Goal: Use online tool/utility: Use online tool/utility

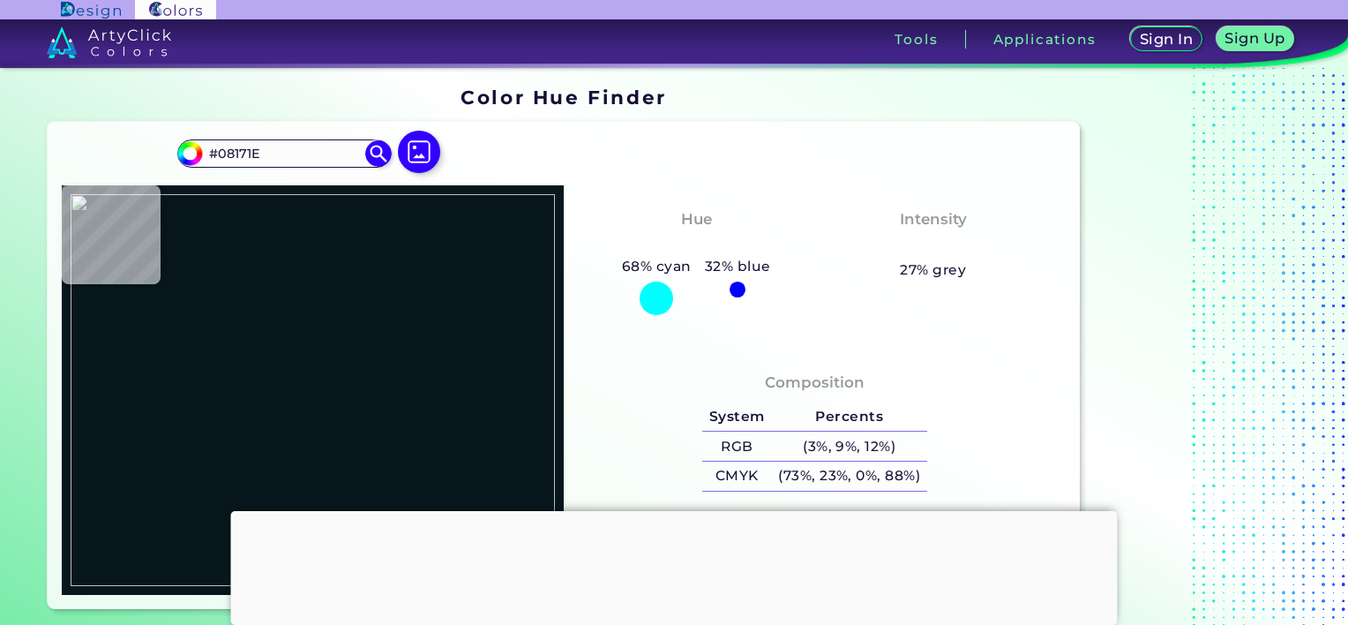
type input "#000000"
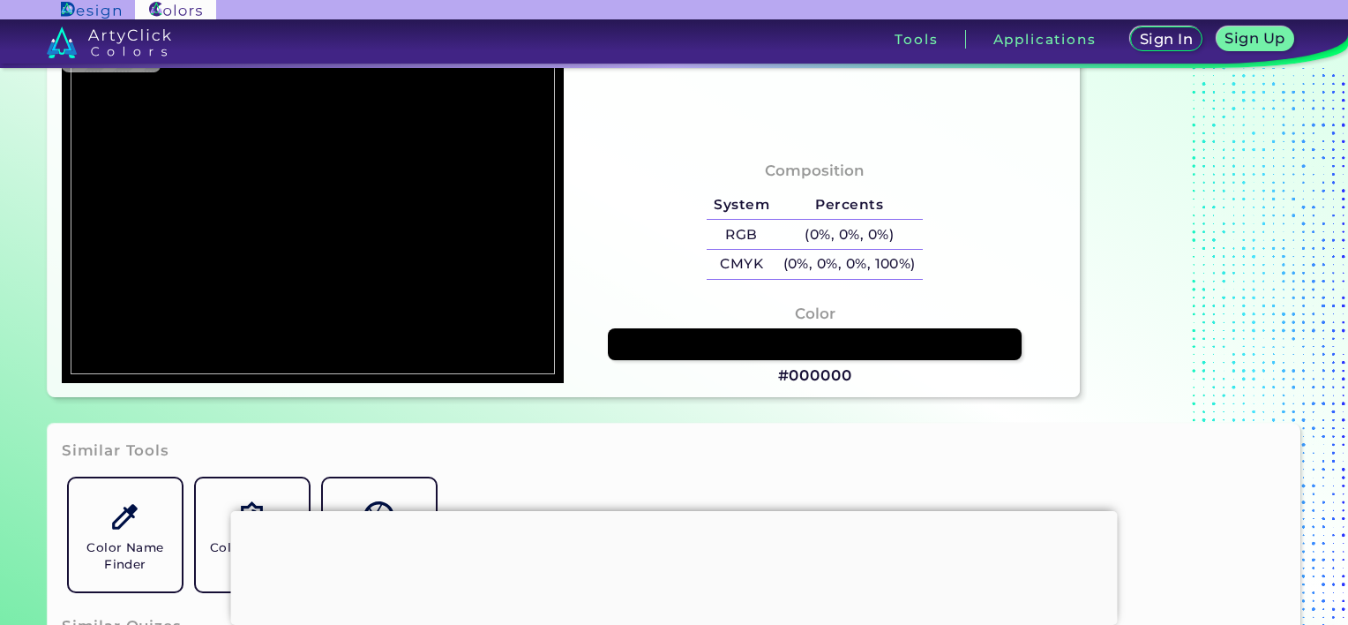
scroll to position [215, 0]
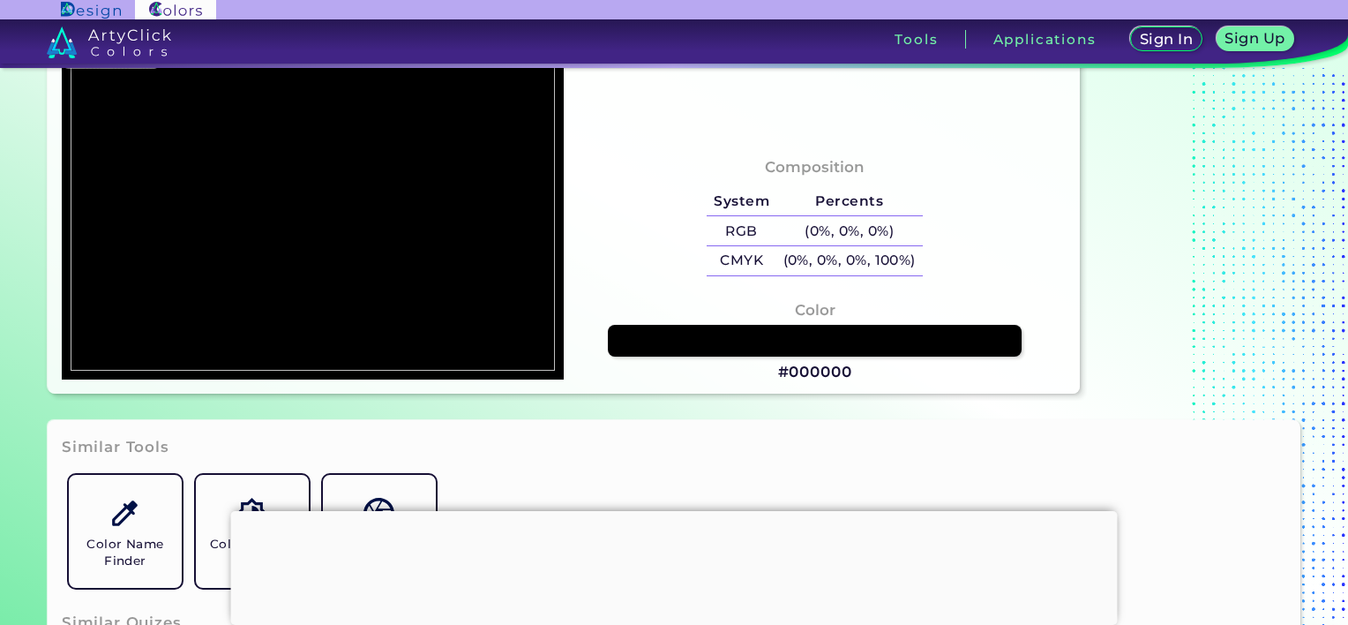
type input "#9135a9"
type input "#9135A9"
type input "#9134a9"
type input "#9134A9"
type input "#8f33a9"
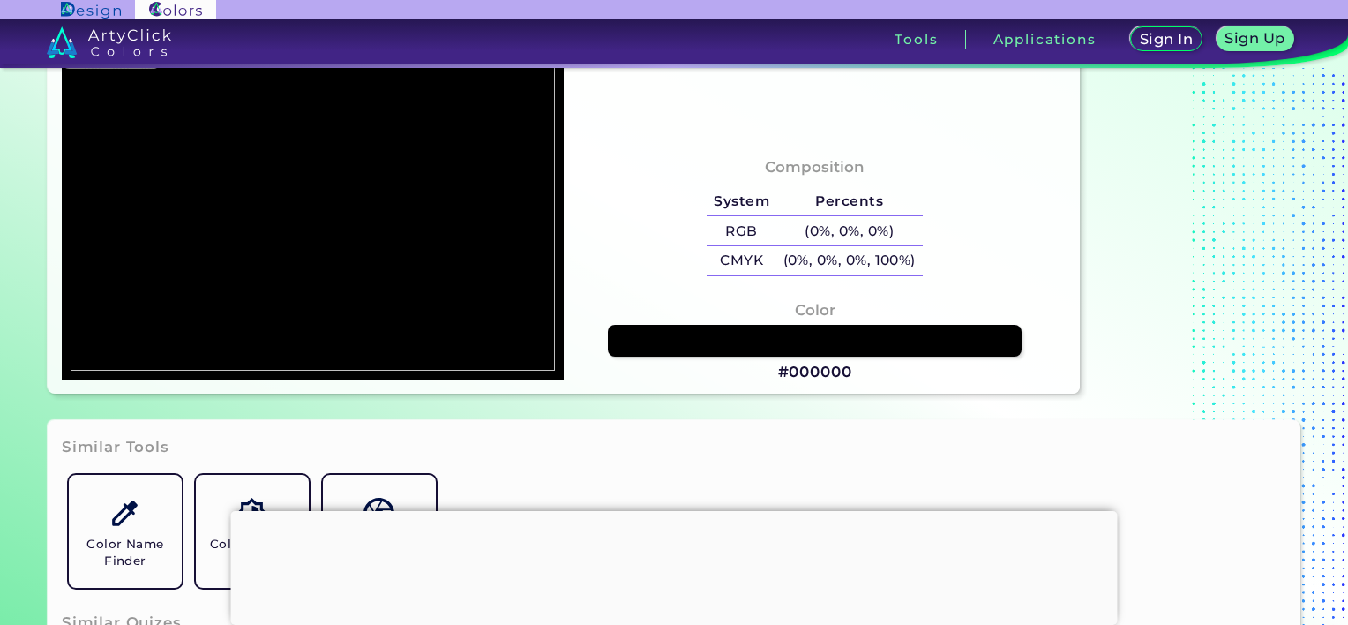
type input "#8F33A9"
type input "#9034aa"
type input "#9034AA"
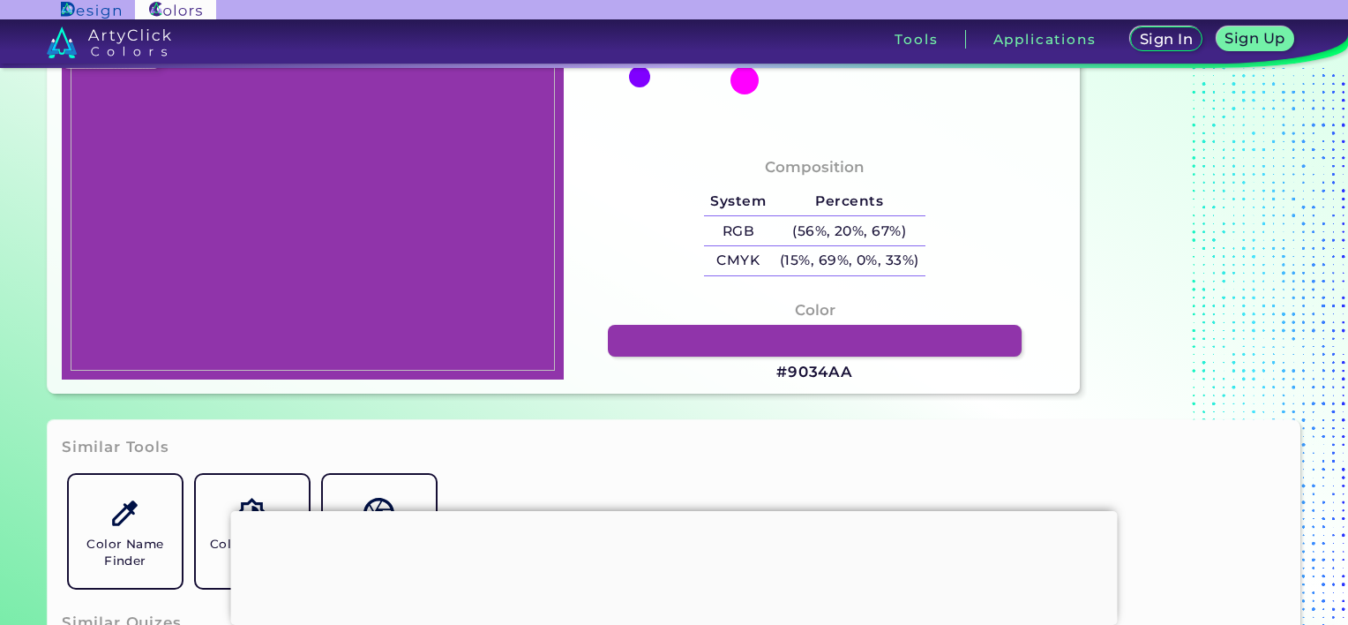
type input "#9134ab"
type input "#9134AB"
type input "#9033ab"
type input "#9033AB"
type input "#9034aa"
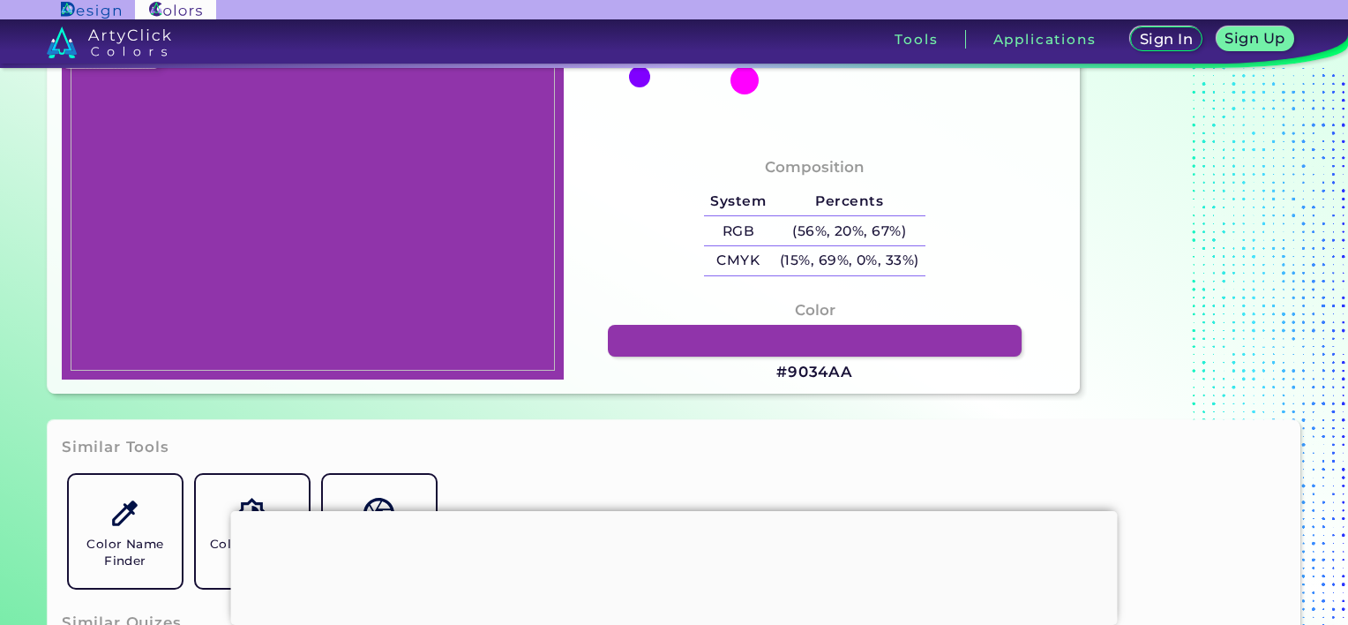
type input "#9034AA"
type input "#9133aa"
type input "#9133AA"
type input "#9034a9"
type input "#9034A9"
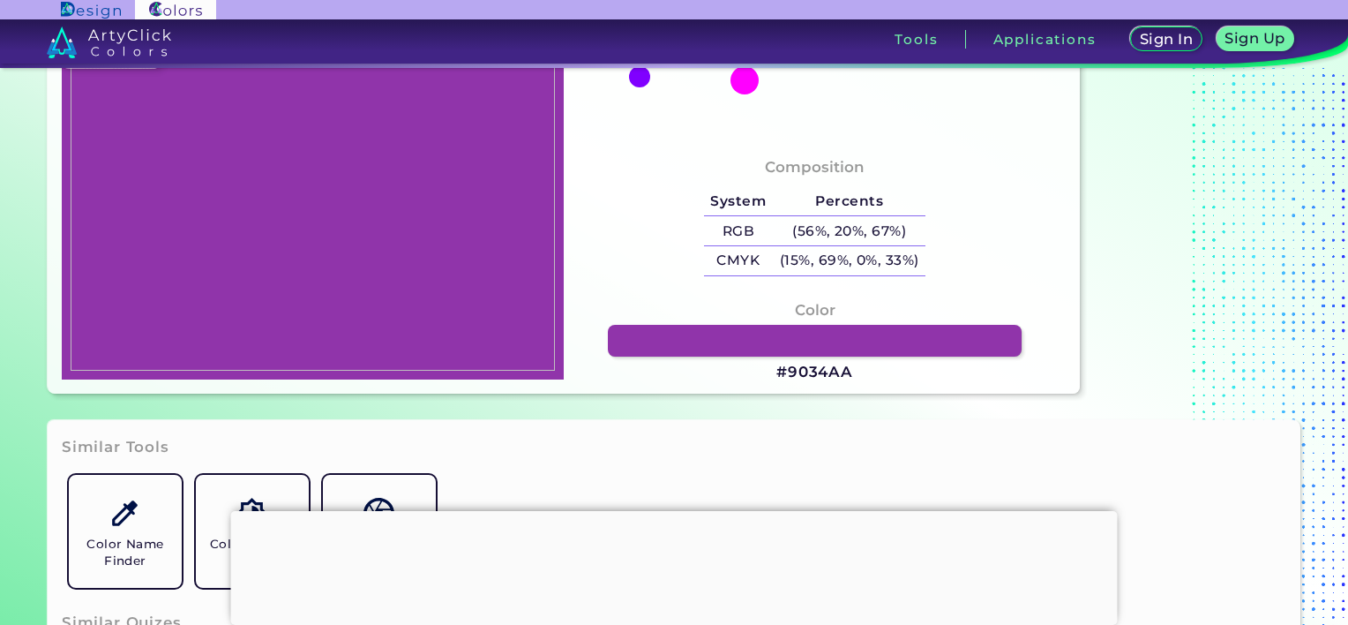
type input "#8f33a8"
type input "#8F33A8"
type input "#9033a9"
type input "#9033A9"
type input "#9234aa"
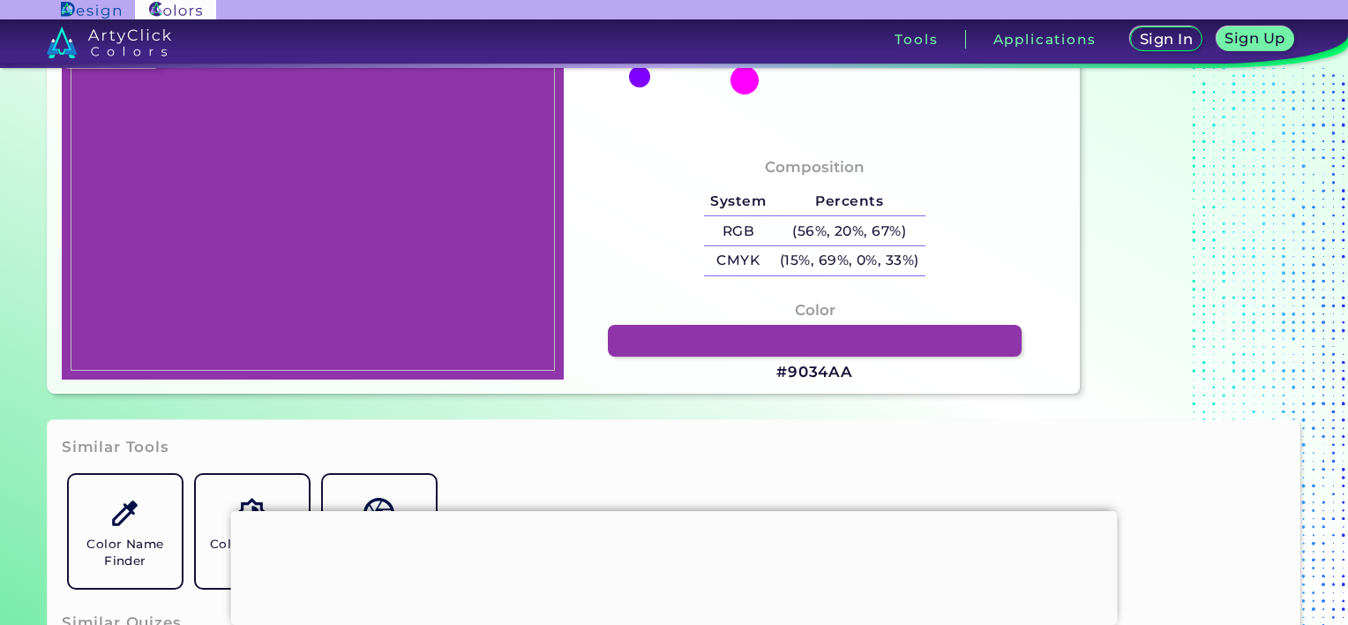
type input "#9234AA"
type input "#9135aa"
type input "#9135AA"
type input "#9134aa"
type input "#9134AA"
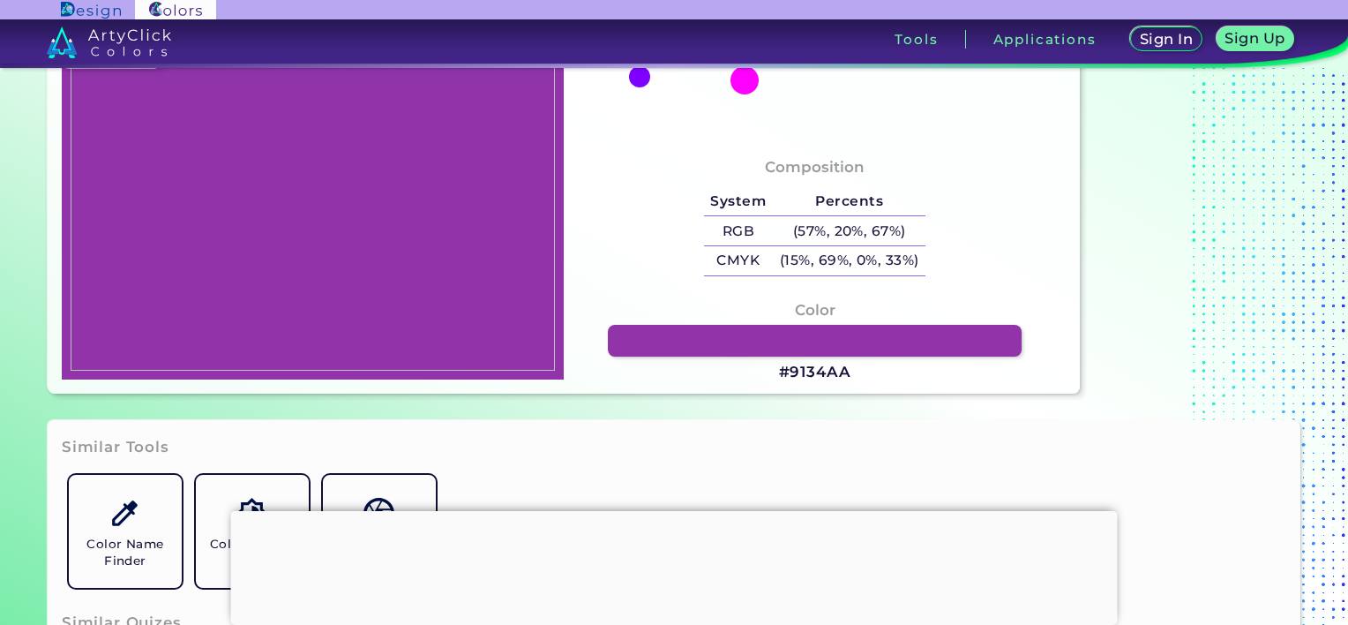
click at [426, 326] on img at bounding box center [313, 175] width 484 height 392
click at [849, 371] on h3 "#9134AA" at bounding box center [815, 372] width 72 height 21
click at [889, 360] on div "Color #9134AA" at bounding box center [815, 341] width 474 height 103
